Goal: Transaction & Acquisition: Purchase product/service

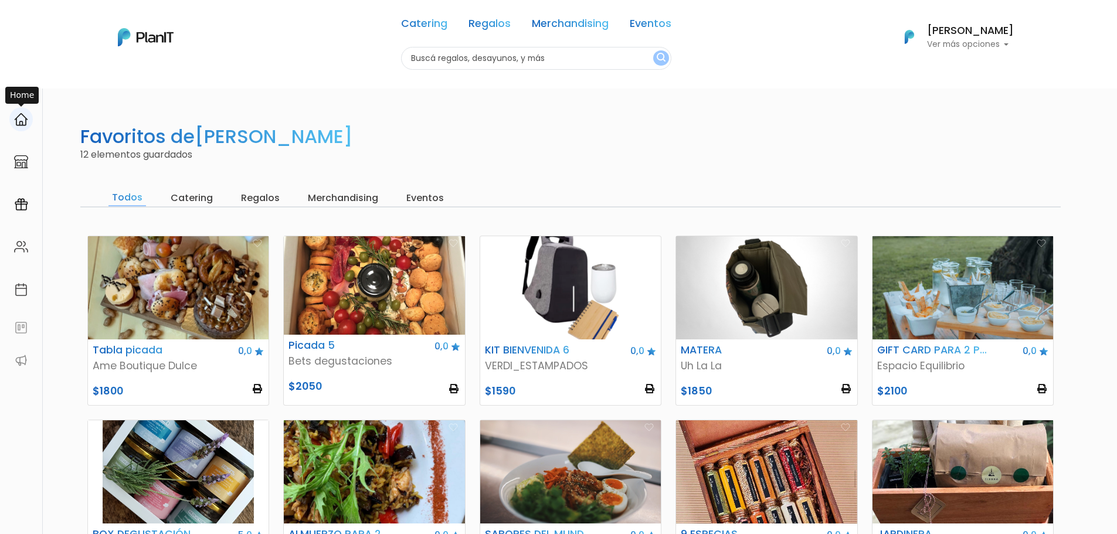
click at [22, 116] on img at bounding box center [21, 120] width 14 height 14
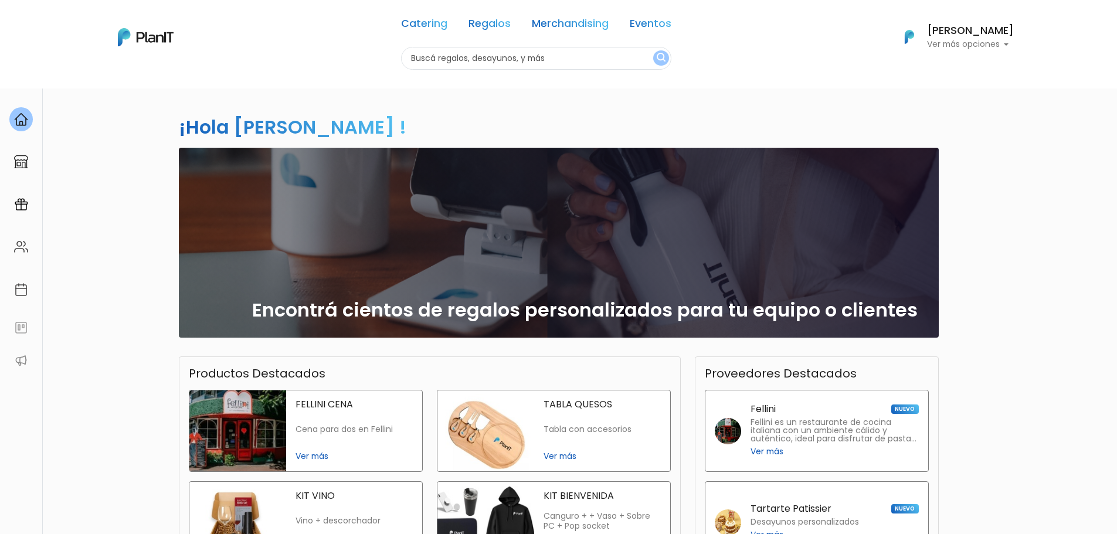
click at [462, 57] on input "text" at bounding box center [536, 58] width 270 height 23
type input "picada"
click at [653, 50] on button "submit" at bounding box center [661, 57] width 16 height 15
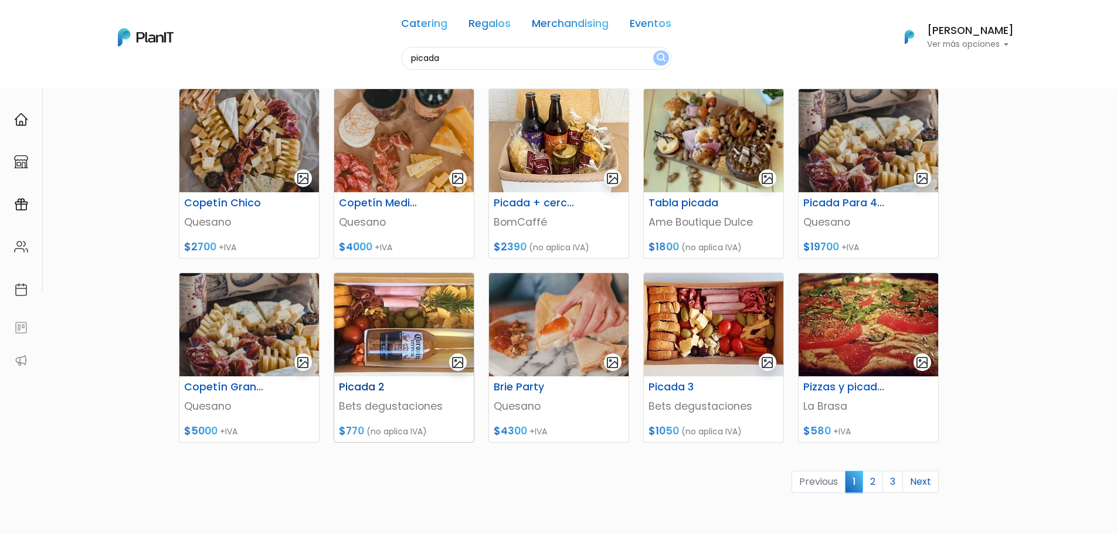
scroll to position [410, 0]
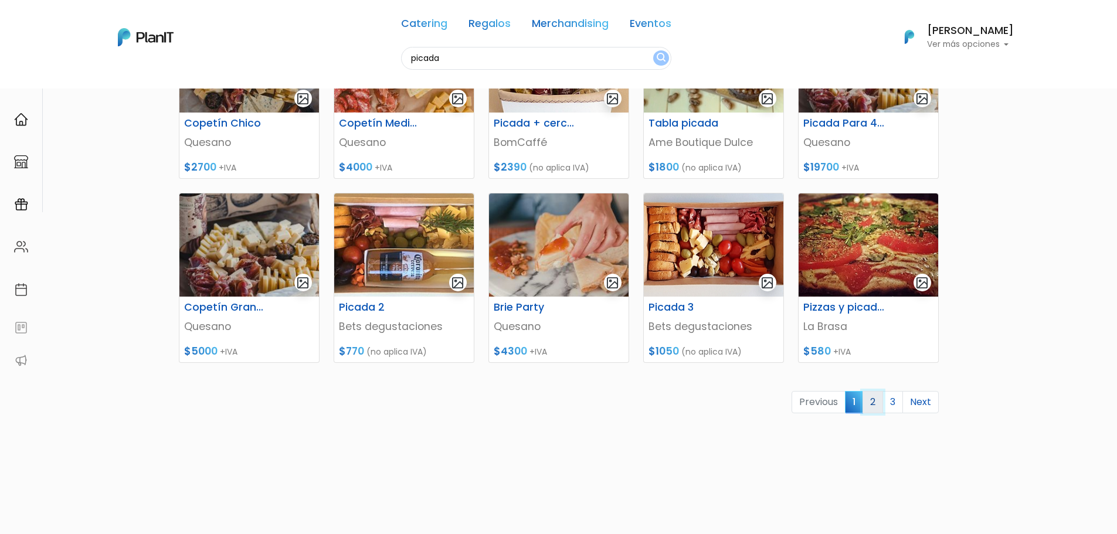
click at [878, 399] on link "2" at bounding box center [872, 402] width 21 height 22
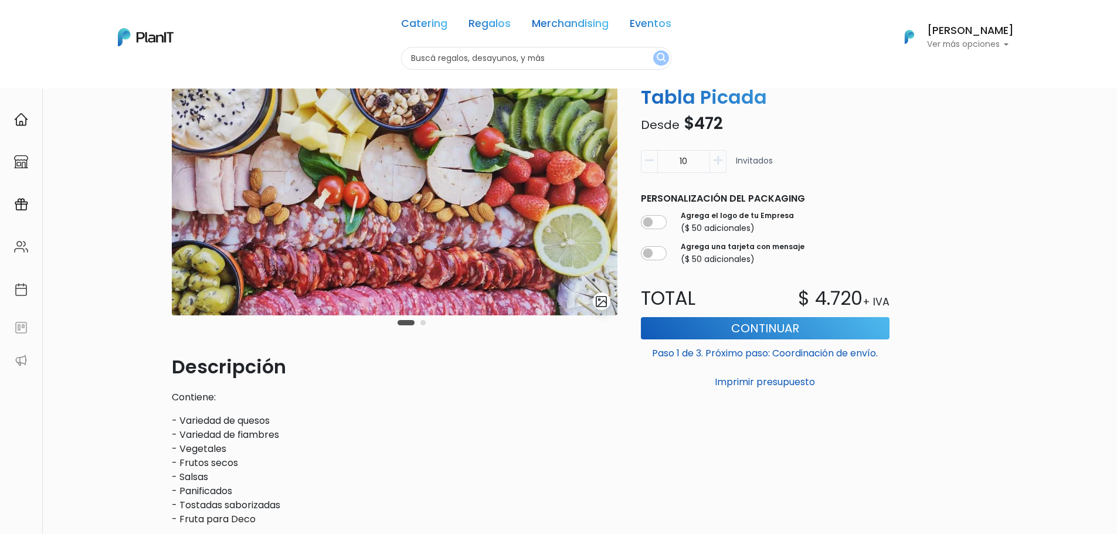
scroll to position [117, 0]
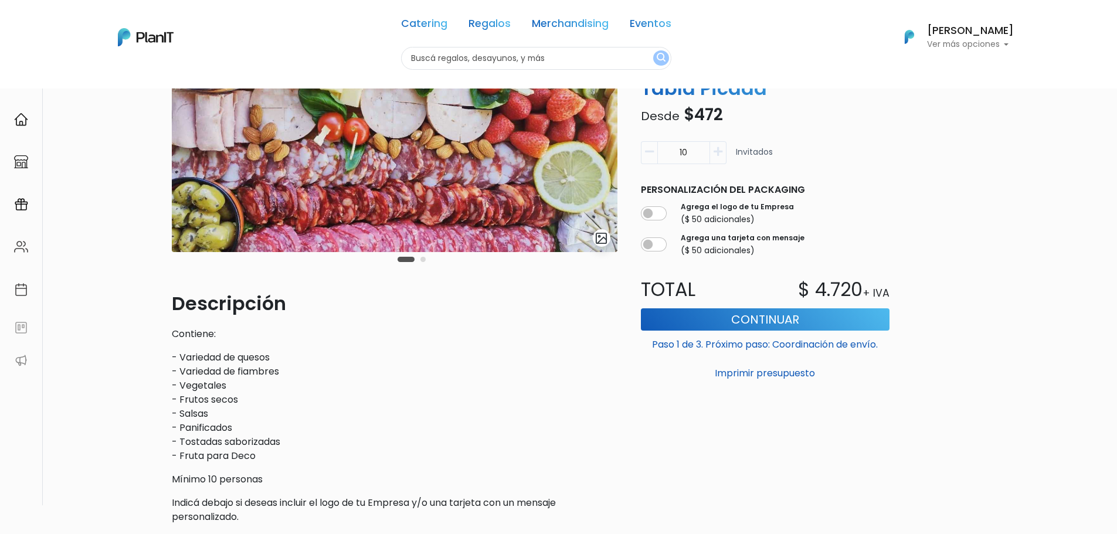
click at [689, 153] on input "10" at bounding box center [683, 152] width 53 height 23
click at [924, 186] on div "slide 3 of 2 Descripción Contiene: - Variedad de quesos - Variedad de fiambres …" at bounding box center [559, 285] width 788 height 572
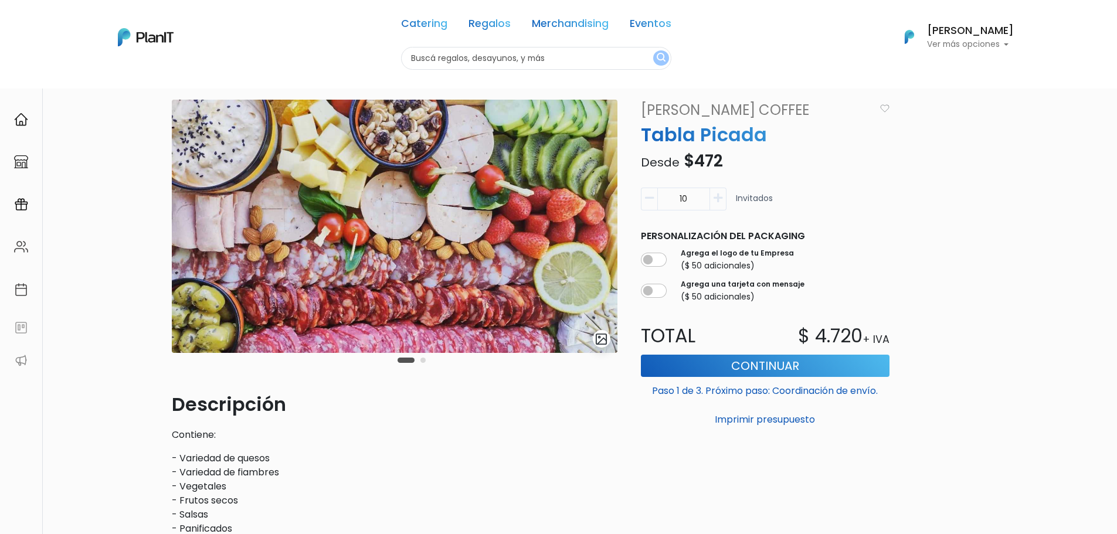
scroll to position [0, 0]
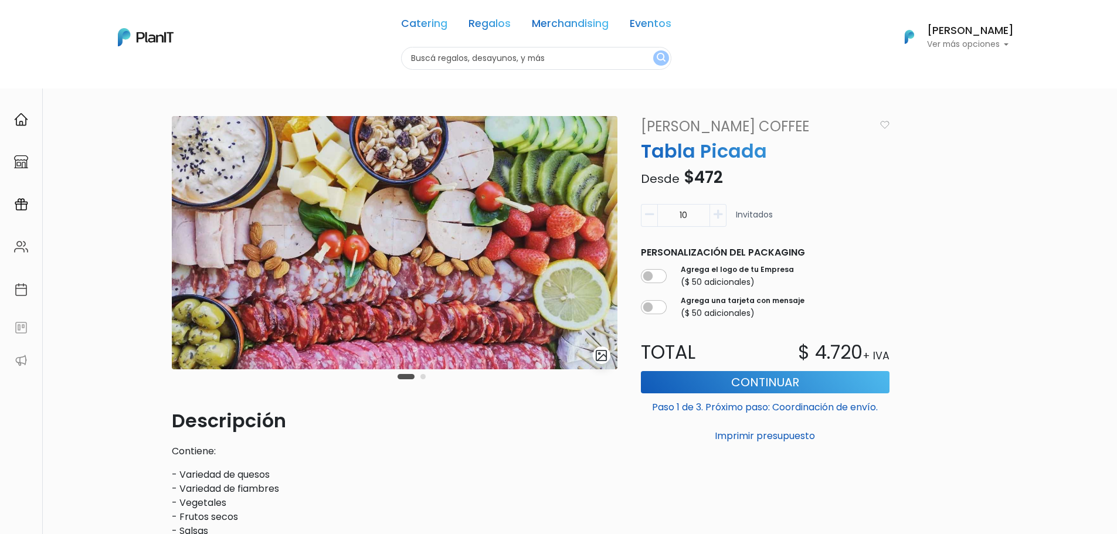
click at [716, 219] on icon "button" at bounding box center [717, 214] width 9 height 11
click at [647, 212] on icon "button" at bounding box center [649, 214] width 9 height 11
type input "10"
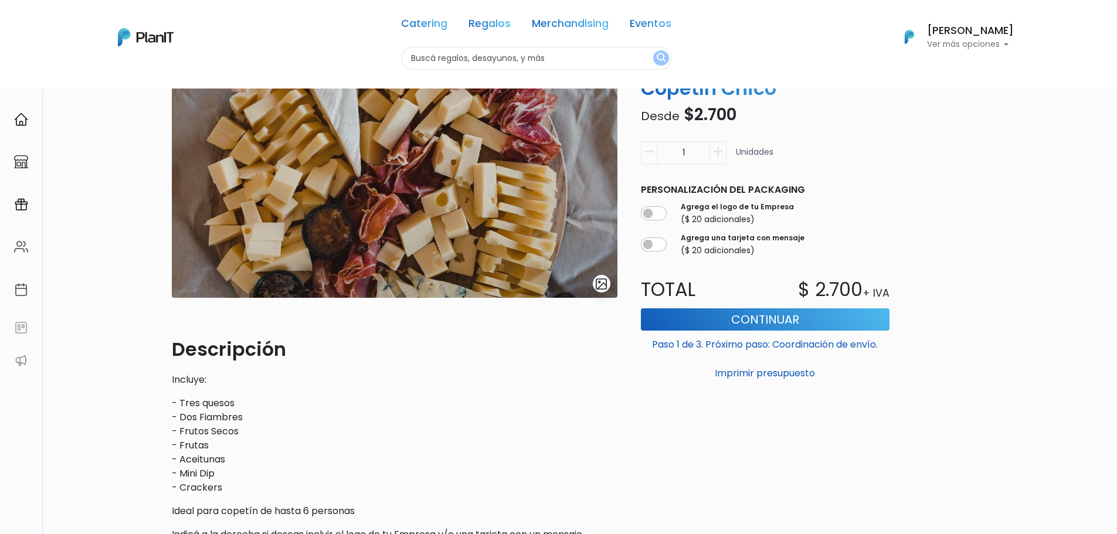
scroll to position [176, 0]
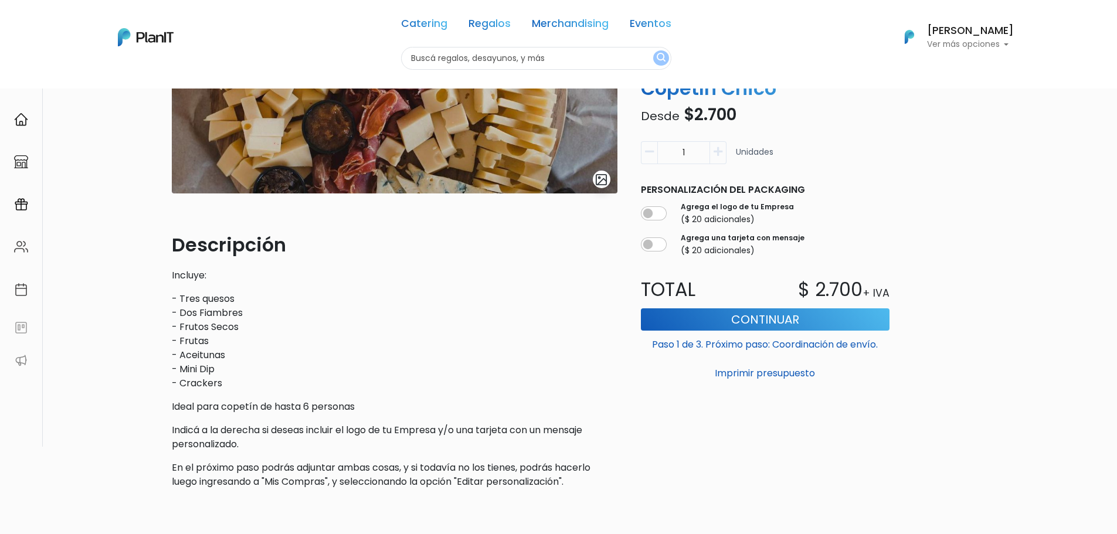
click at [323, 427] on p "Indicá a la derecha si deseas incluir el logo de tu Empresa y/o una tarjeta con…" at bounding box center [394, 437] width 445 height 28
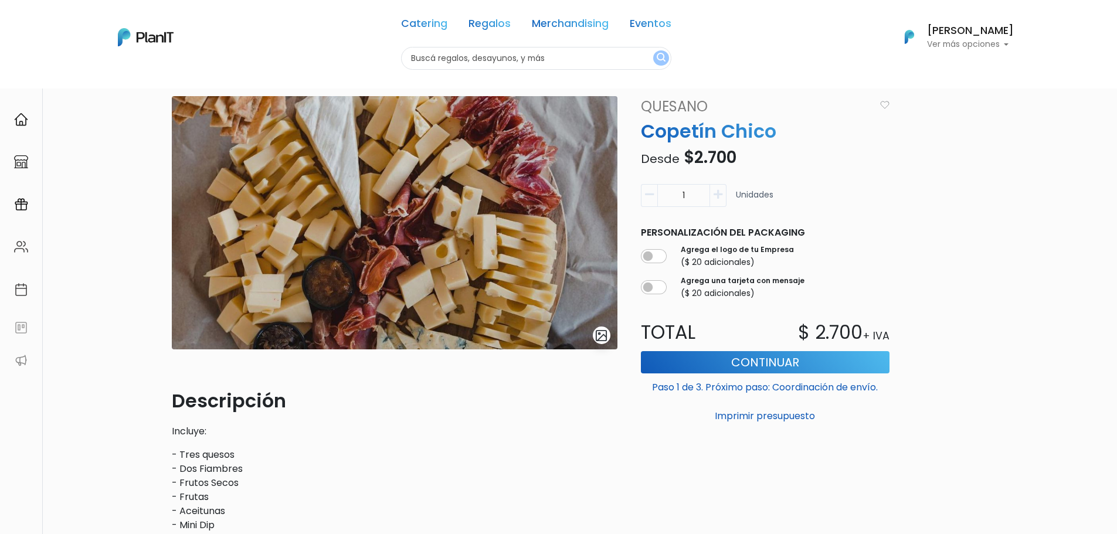
scroll to position [0, 0]
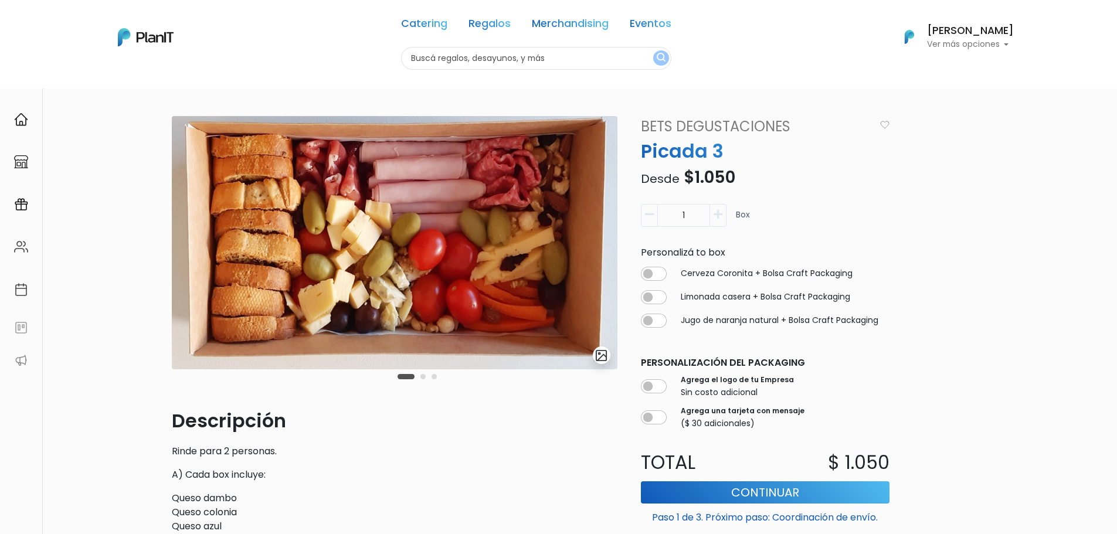
click at [718, 212] on icon "button" at bounding box center [717, 214] width 9 height 11
click at [717, 218] on icon "button" at bounding box center [717, 214] width 9 height 11
type input "3"
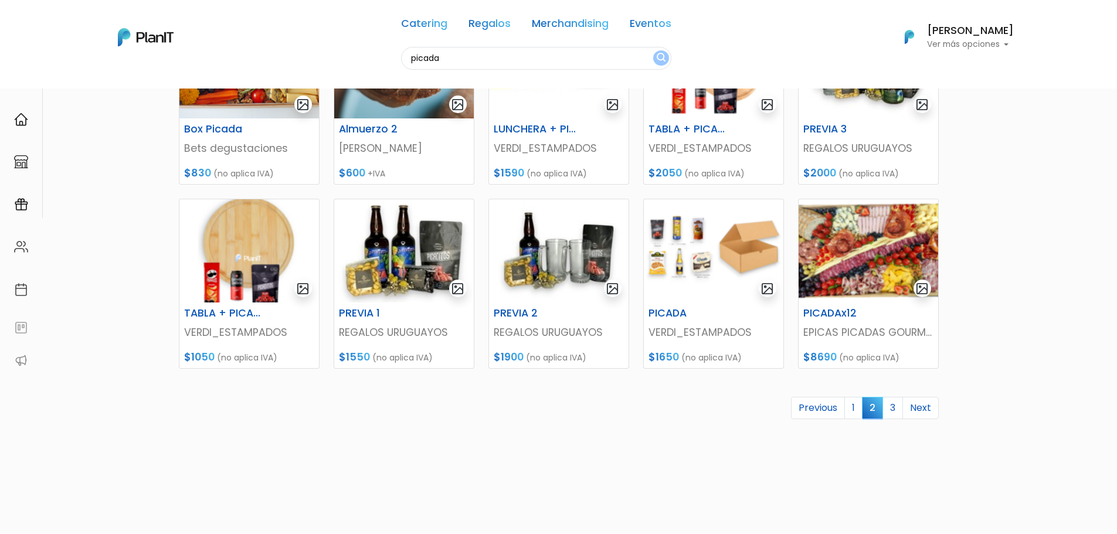
scroll to position [464, 0]
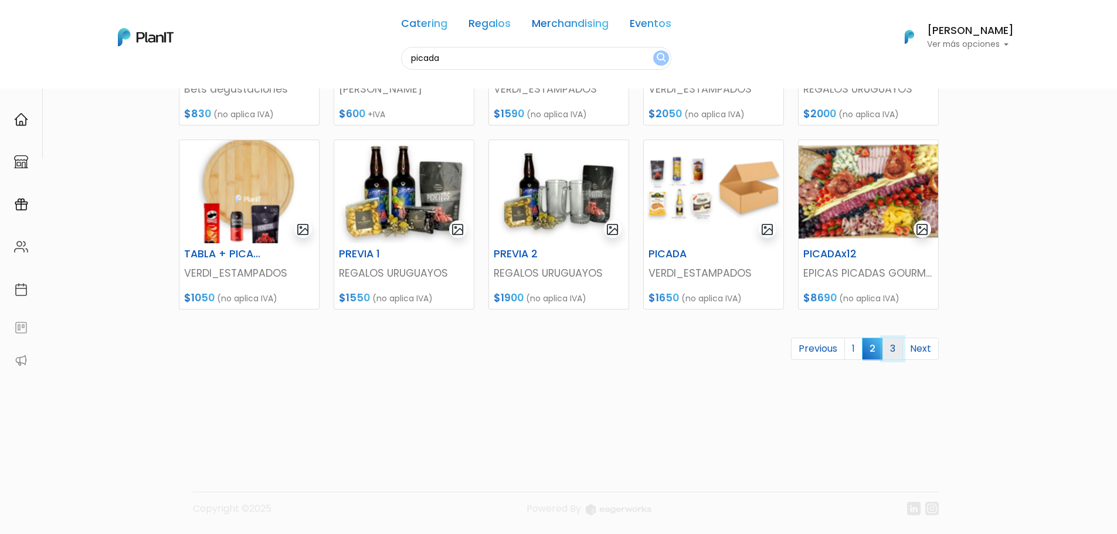
click at [889, 349] on link "3" at bounding box center [892, 349] width 21 height 22
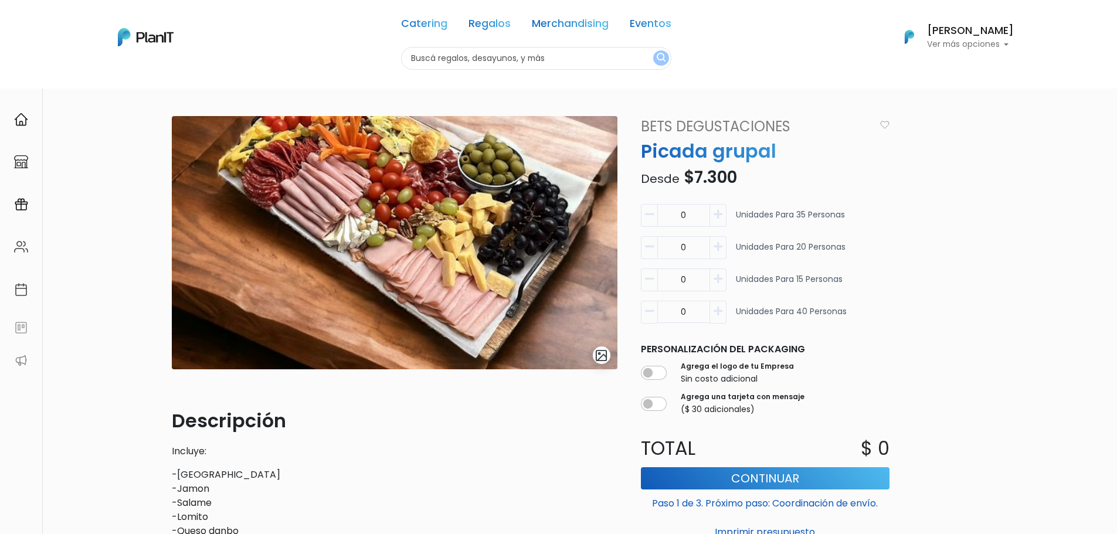
scroll to position [59, 0]
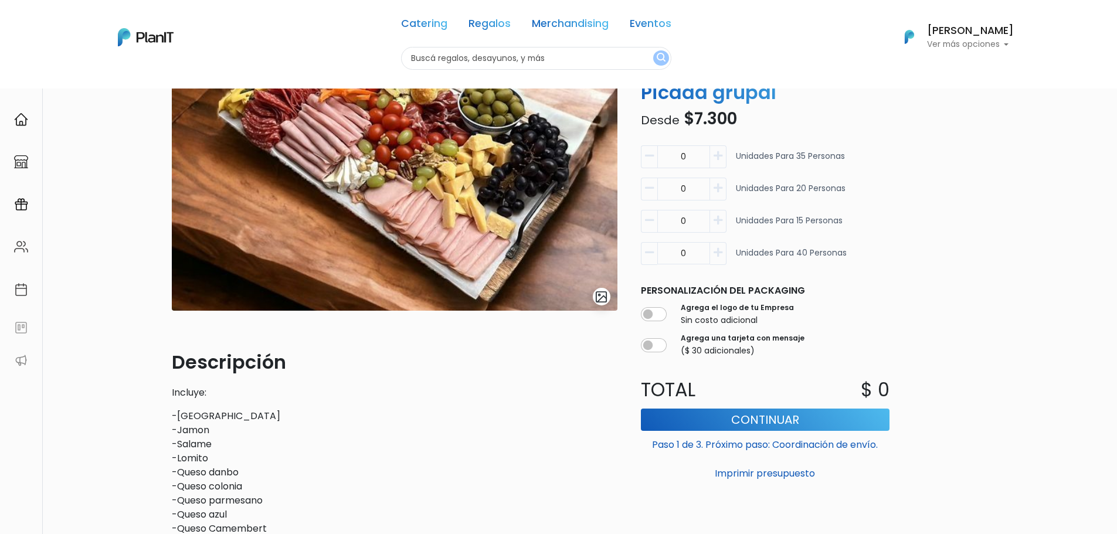
click at [720, 222] on icon "button" at bounding box center [717, 220] width 9 height 11
type input "1"
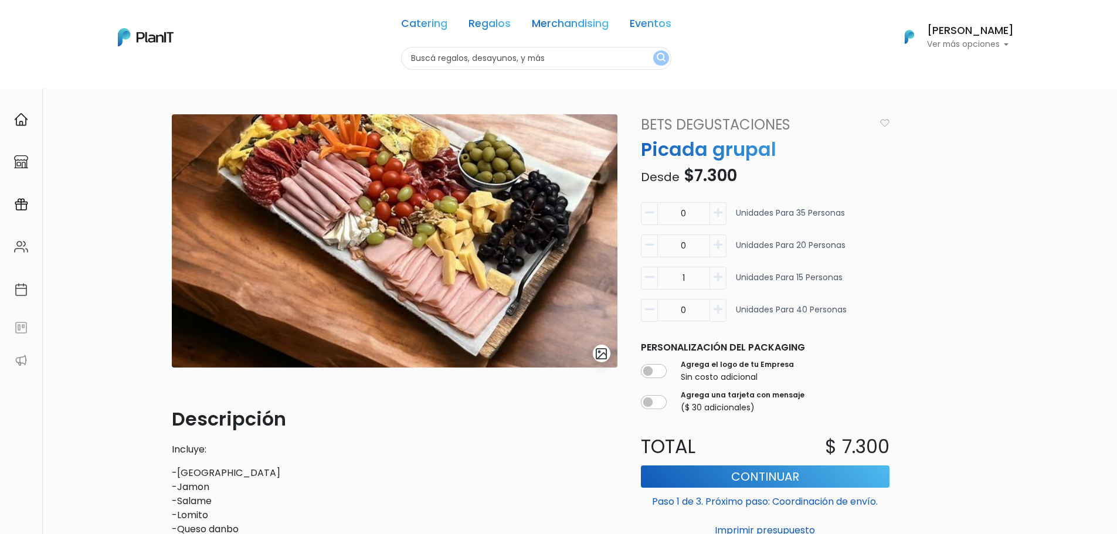
scroll to position [0, 0]
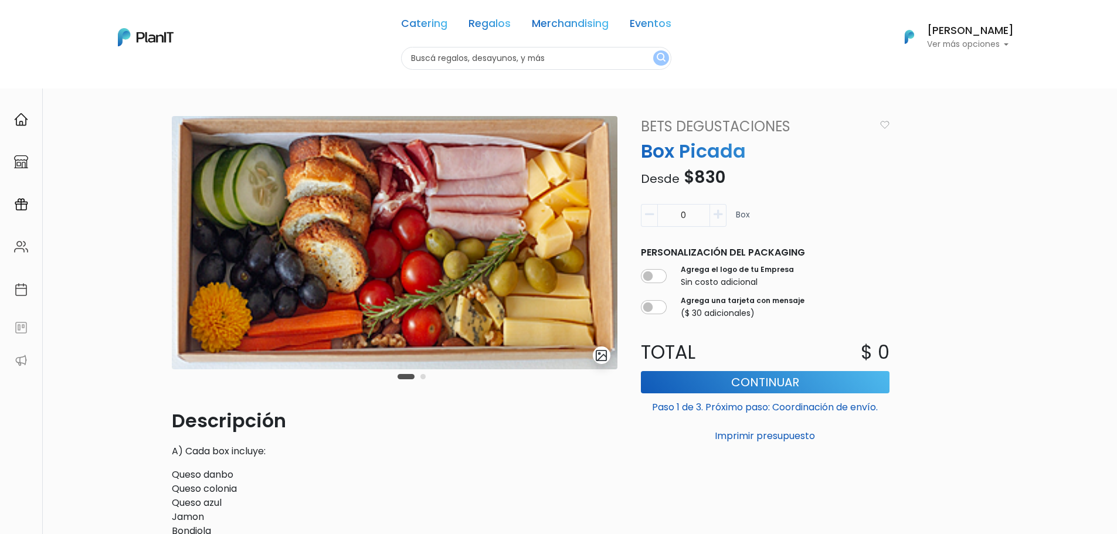
click at [720, 217] on icon "button" at bounding box center [717, 214] width 9 height 11
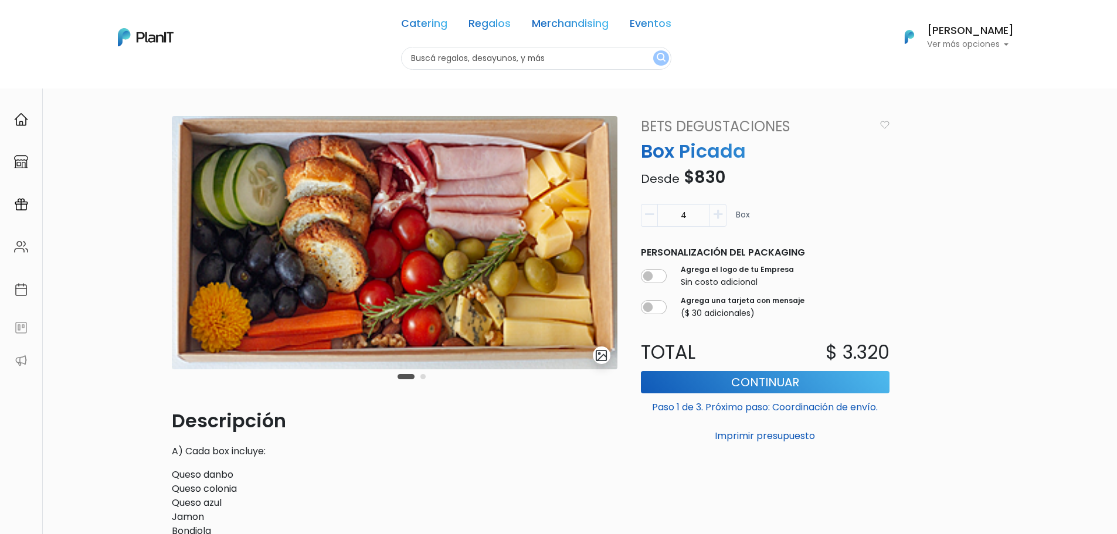
type input "5"
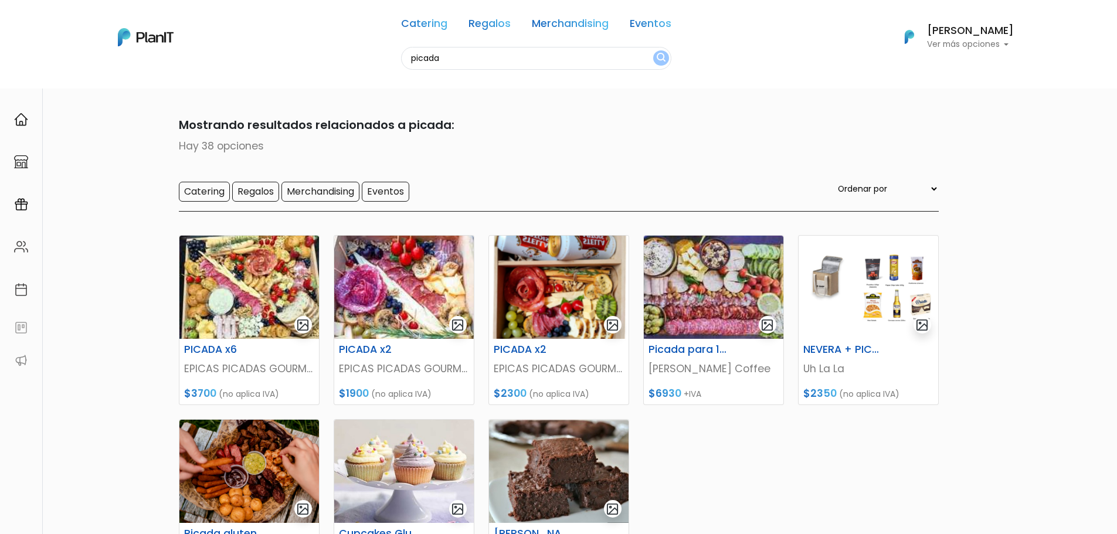
drag, startPoint x: 568, startPoint y: 289, endPoint x: 1079, endPoint y: 199, distance: 519.1
click at [1093, 183] on section "38 resultados Mostrando resultados relacionados a picada: Hay 38 opciones Cater…" at bounding box center [558, 401] width 1117 height 627
click at [440, 21] on link "Catering" at bounding box center [424, 26] width 46 height 14
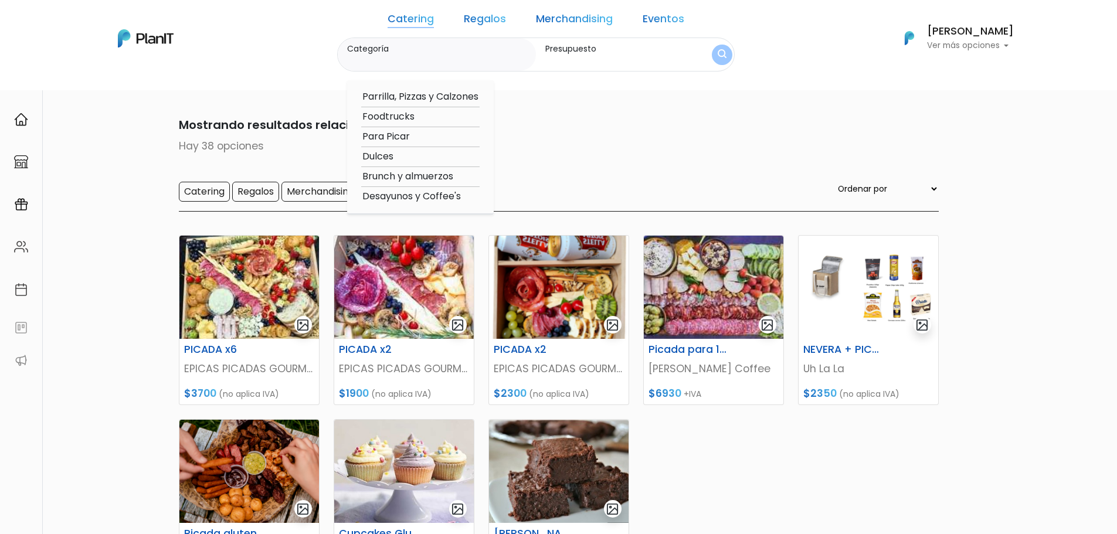
click at [423, 132] on option "Para Picar" at bounding box center [420, 137] width 118 height 15
type input "Para Picar"
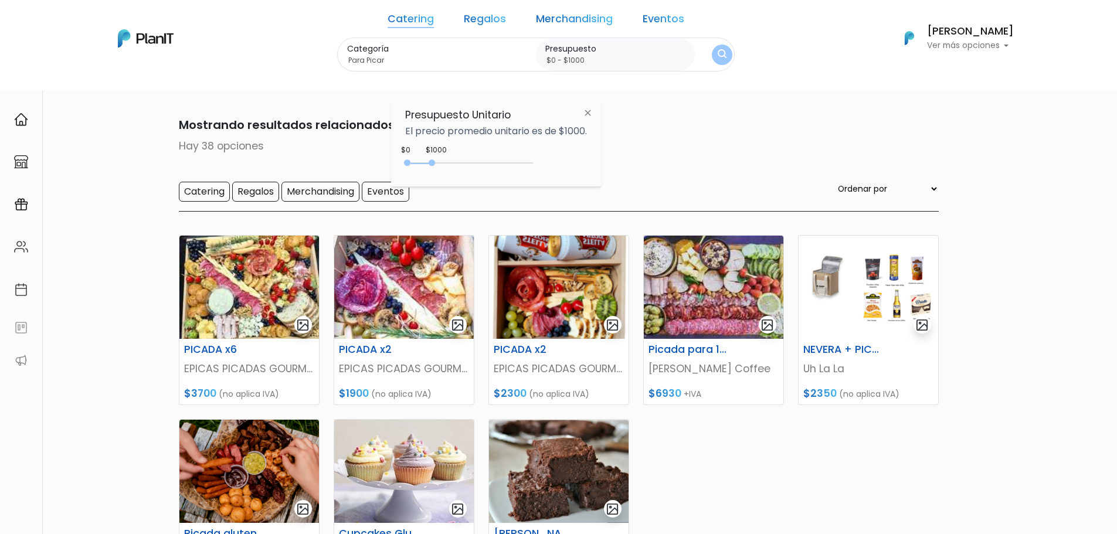
click at [638, 55] on input "$0 - $1000" at bounding box center [617, 61] width 145 height 12
type input "$0 - $3000"
click at [712, 45] on button "submit" at bounding box center [722, 55] width 21 height 21
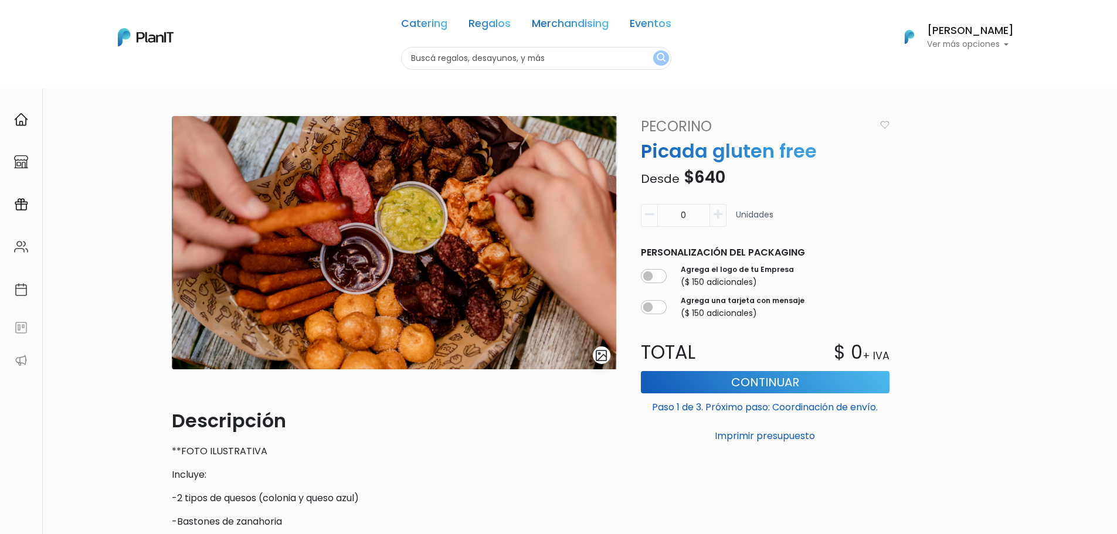
click at [721, 216] on icon "button" at bounding box center [717, 214] width 9 height 11
click at [722, 215] on icon "button" at bounding box center [717, 214] width 9 height 11
click at [653, 216] on icon "button" at bounding box center [649, 214] width 9 height 11
type input "1"
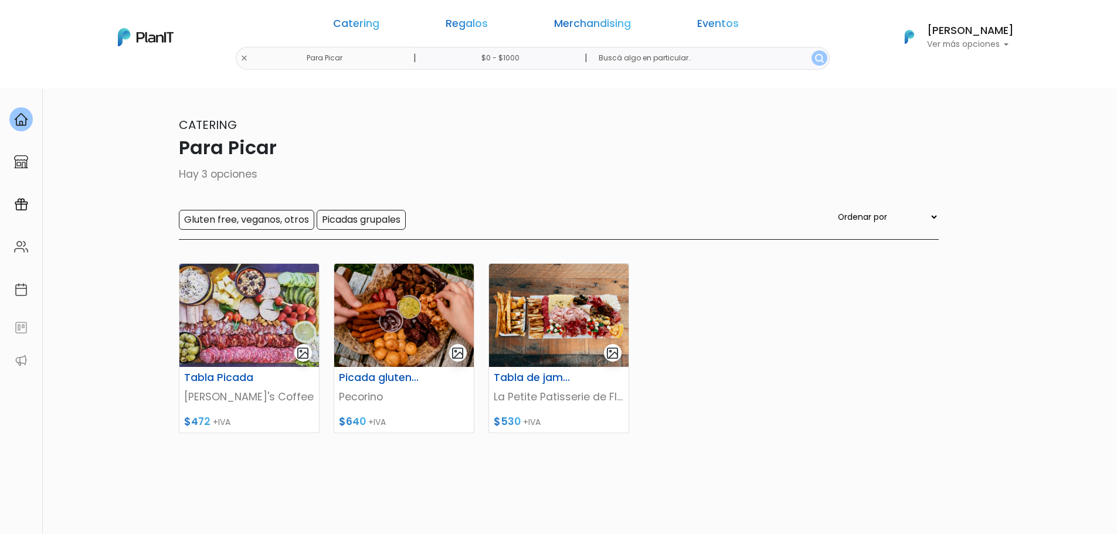
click at [533, 56] on input "$0 - $1000" at bounding box center [502, 58] width 178 height 23
type input "$0 - $3050"
drag, startPoint x: 430, startPoint y: 161, endPoint x: 484, endPoint y: 162, distance: 53.9
click at [484, 162] on div at bounding box center [482, 160] width 6 height 6
click at [815, 61] on img "submit" at bounding box center [819, 58] width 9 height 9
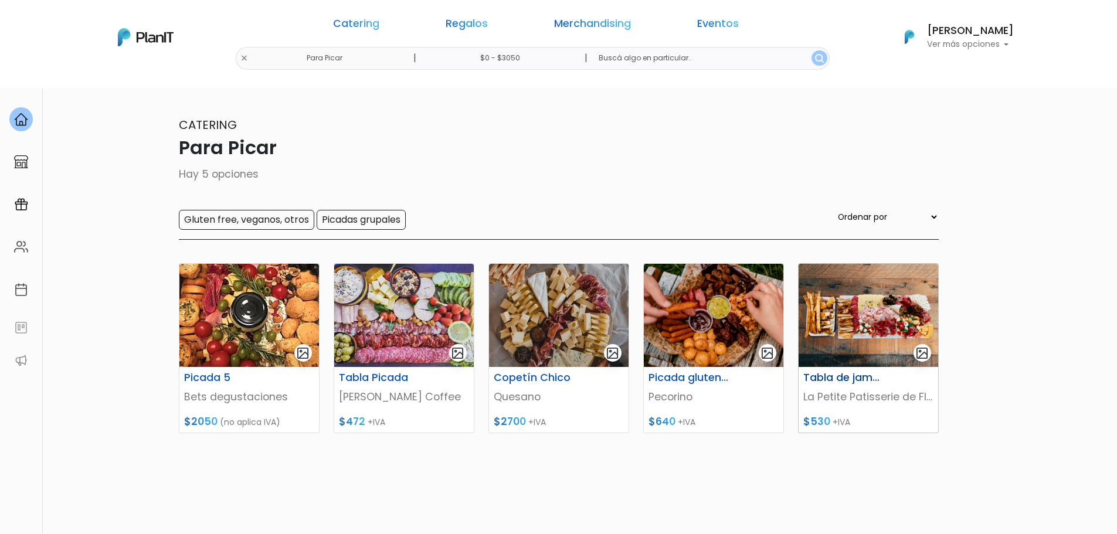
click at [829, 330] on img at bounding box center [868, 315] width 140 height 103
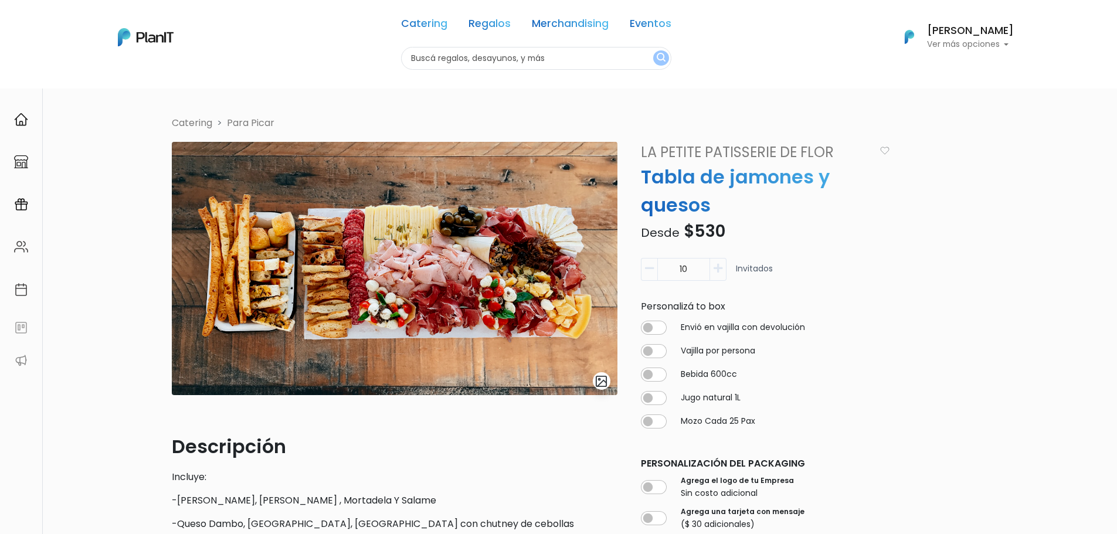
scroll to position [59, 0]
